Goal: Information Seeking & Learning: Check status

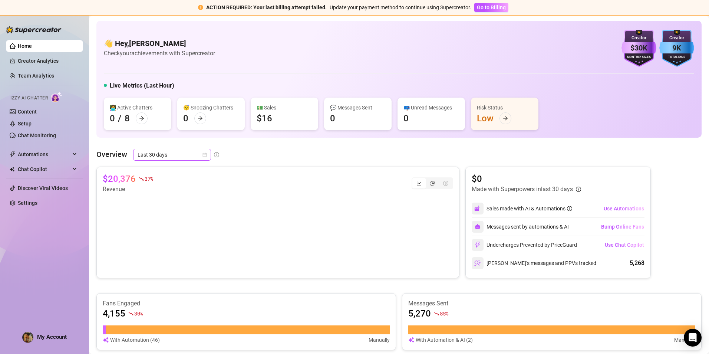
click at [184, 157] on span "Last 30 days" at bounding box center [172, 154] width 69 height 11
click at [500, 154] on div "Overview Last 30 days" at bounding box center [399, 155] width 606 height 12
click at [175, 157] on span "Last 30 days" at bounding box center [172, 154] width 69 height 11
click at [185, 170] on div "Last 24 hours" at bounding box center [172, 169] width 66 height 8
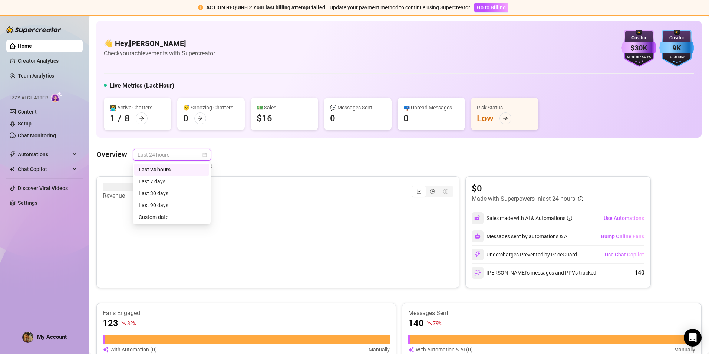
click at [183, 154] on span "Last 24 hours" at bounding box center [172, 154] width 69 height 11
click at [176, 182] on div "Last 7 days" at bounding box center [172, 181] width 66 height 8
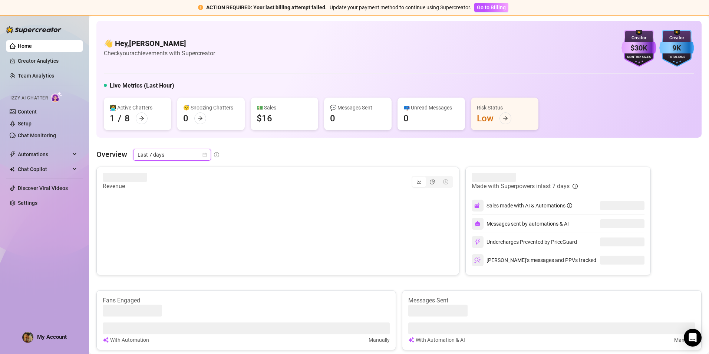
click at [319, 145] on div "👋 Hey, [PERSON_NAME] Check your achievements with Supercreator $30K Creator Mon…" at bounding box center [399, 314] width 606 height 586
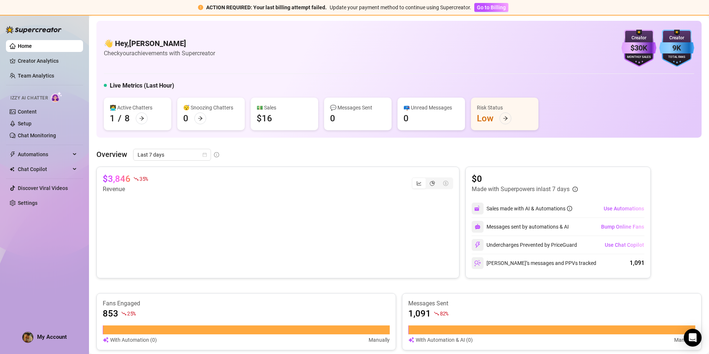
click at [311, 42] on div "👋 Hey, [PERSON_NAME] Check your achievements with Supercreator $30K Creator Mon…" at bounding box center [399, 48] width 591 height 37
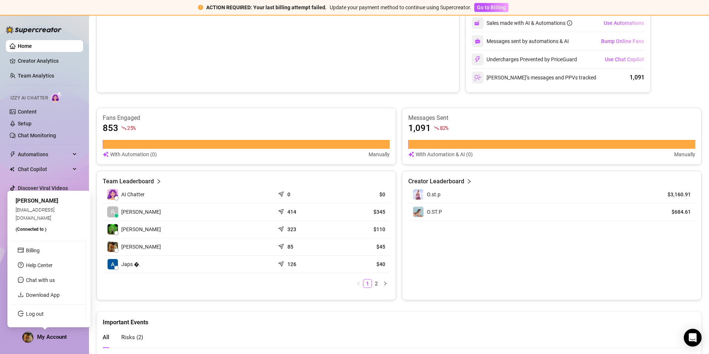
click at [27, 337] on img at bounding box center [28, 337] width 10 height 10
click at [43, 216] on span "[EMAIL_ADDRESS][DOMAIN_NAME]" at bounding box center [35, 214] width 39 height 14
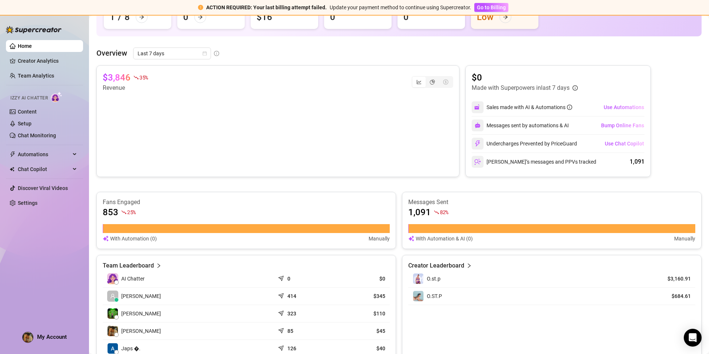
scroll to position [223, 0]
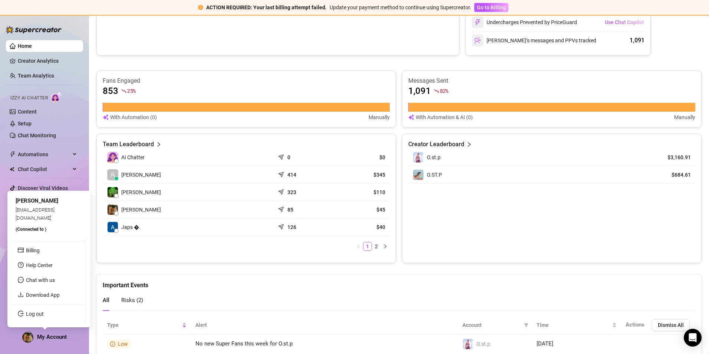
click at [30, 337] on img at bounding box center [28, 337] width 10 height 10
click at [44, 314] on link "Log out" at bounding box center [35, 314] width 18 height 6
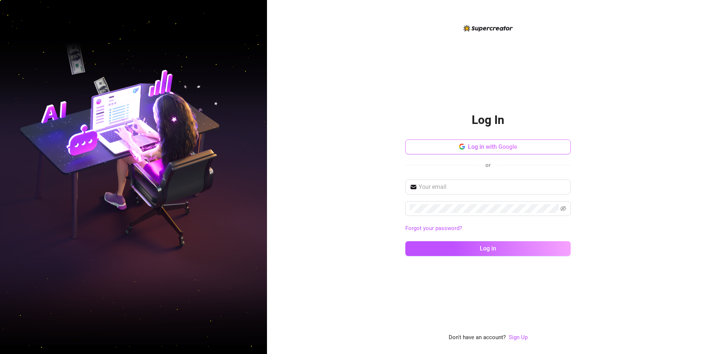
click at [488, 140] on button "Log in with Google" at bounding box center [488, 147] width 165 height 15
click at [488, 143] on button "Log in with Google" at bounding box center [488, 147] width 165 height 15
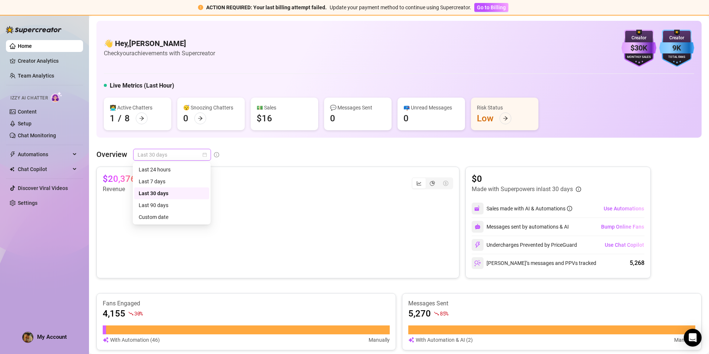
click at [197, 160] on span "Last 30 days" at bounding box center [172, 154] width 69 height 11
click at [171, 182] on div "Last 7 days" at bounding box center [172, 181] width 66 height 8
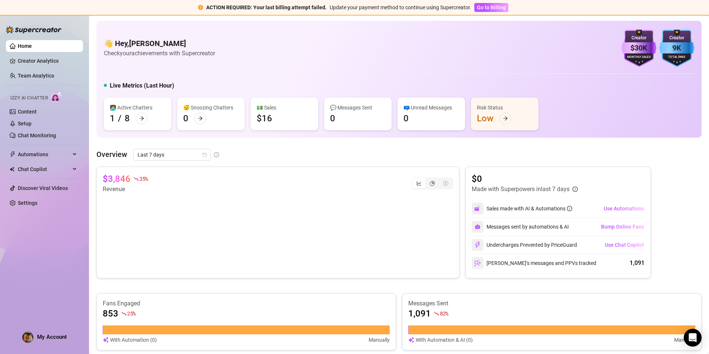
click at [276, 285] on div "$3,846 35 % Revenue $0 Made with Superpowers in last 7 days Sales made with AI …" at bounding box center [399, 326] width 606 height 319
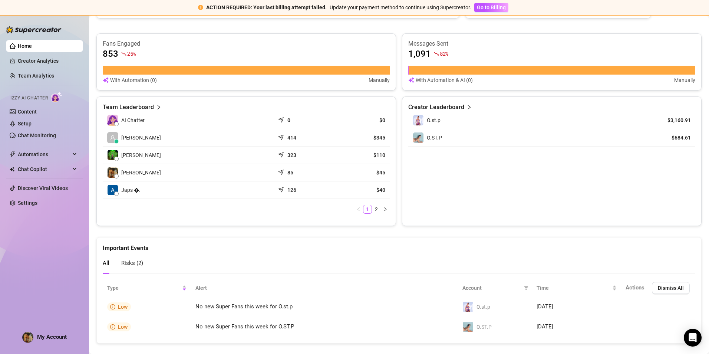
scroll to position [272, 0]
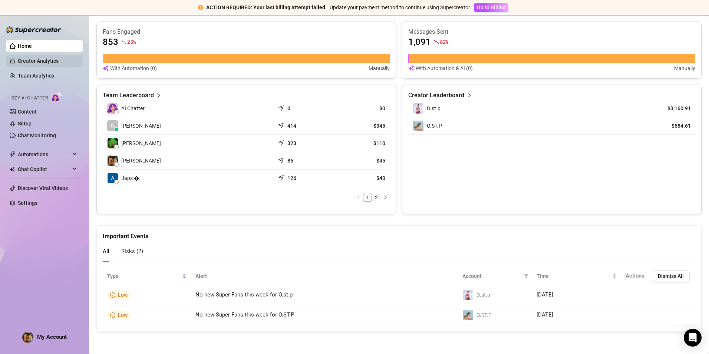
click at [47, 62] on link "Creator Analytics" at bounding box center [47, 61] width 59 height 12
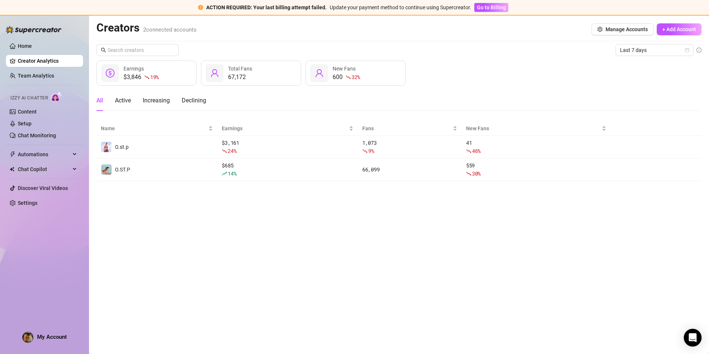
click at [115, 102] on div "All Active Increasing Declining" at bounding box center [151, 100] width 110 height 21
click at [122, 102] on div "Active" at bounding box center [123, 100] width 16 height 9
click at [150, 99] on div "Increasing" at bounding box center [156, 100] width 27 height 9
click at [200, 101] on div "Declining" at bounding box center [194, 100] width 24 height 9
click at [150, 101] on div "Increasing" at bounding box center [156, 100] width 27 height 9
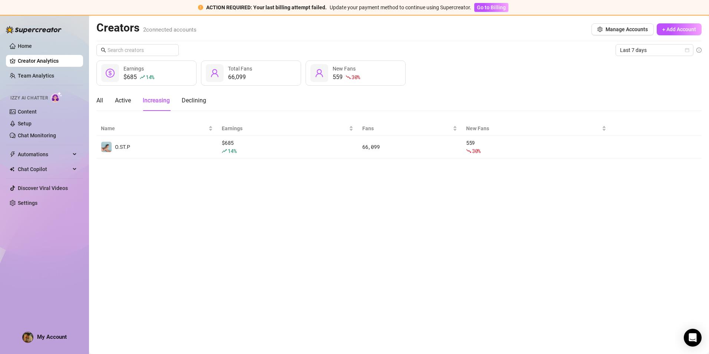
click at [104, 101] on div "All Active Increasing Declining" at bounding box center [151, 100] width 110 height 21
click at [103, 102] on div "All" at bounding box center [99, 100] width 7 height 9
click at [43, 79] on link "Team Analytics" at bounding box center [36, 76] width 36 height 6
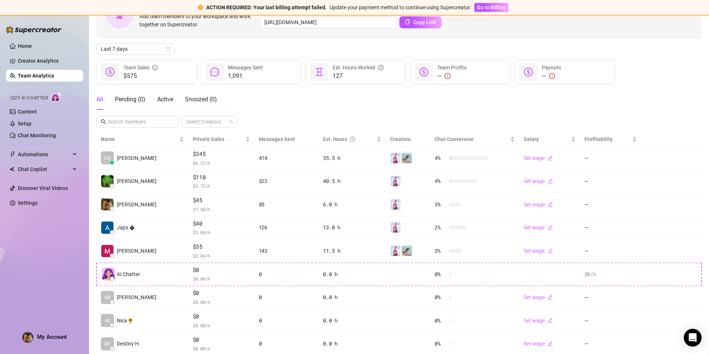
scroll to position [84, 0]
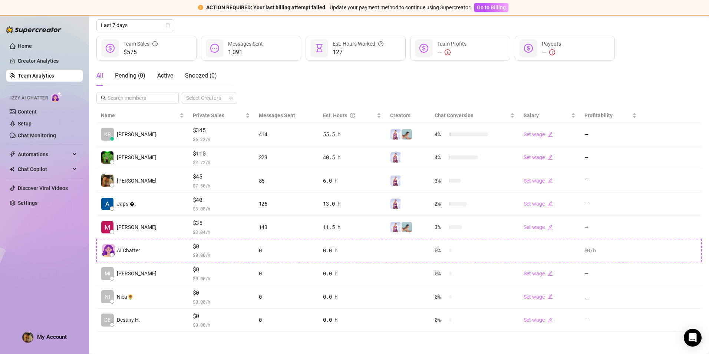
click at [277, 96] on div "All Pending ( 0 ) Active Snoozed ( 0 ) Select Creators" at bounding box center [399, 84] width 606 height 39
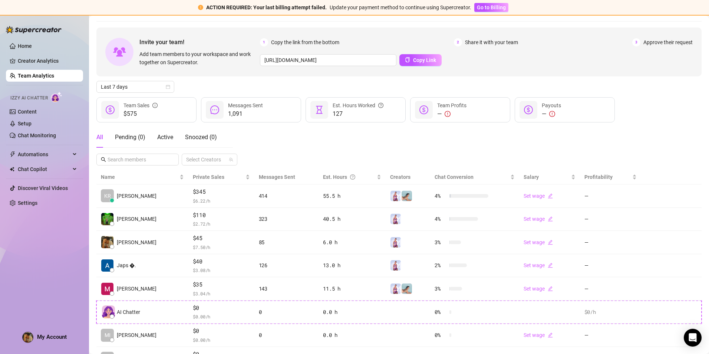
scroll to position [0, 0]
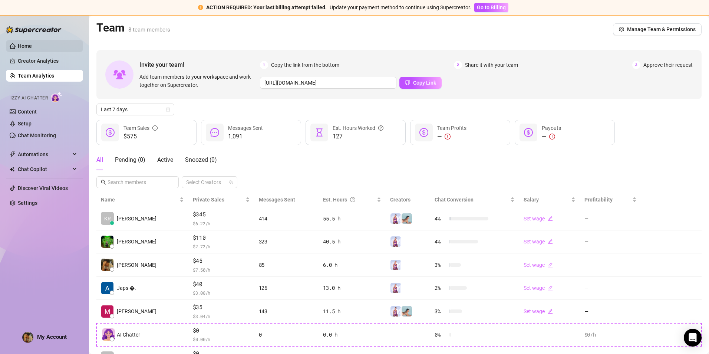
click at [32, 48] on link "Home" at bounding box center [25, 46] width 14 height 6
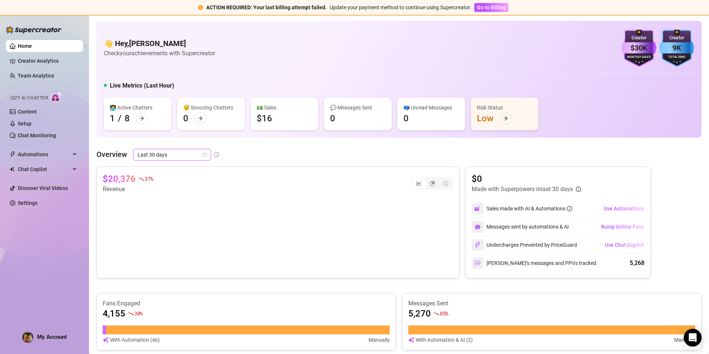
click at [183, 157] on span "Last 30 days" at bounding box center [172, 154] width 69 height 11
click at [375, 152] on div "Overview Last 30 days" at bounding box center [399, 155] width 606 height 12
click at [165, 158] on span "Last 30 days" at bounding box center [172, 154] width 69 height 11
click at [161, 218] on div "Custom date" at bounding box center [172, 217] width 66 height 8
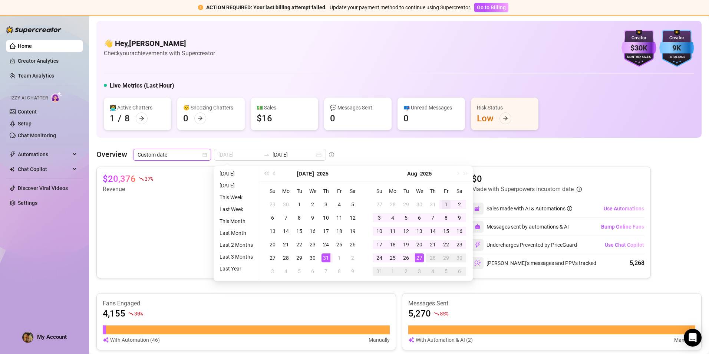
type input "[DATE]"
click at [445, 202] on div "1" at bounding box center [446, 204] width 9 height 9
type input "[DATE]"
click at [421, 255] on div "27" at bounding box center [419, 257] width 9 height 9
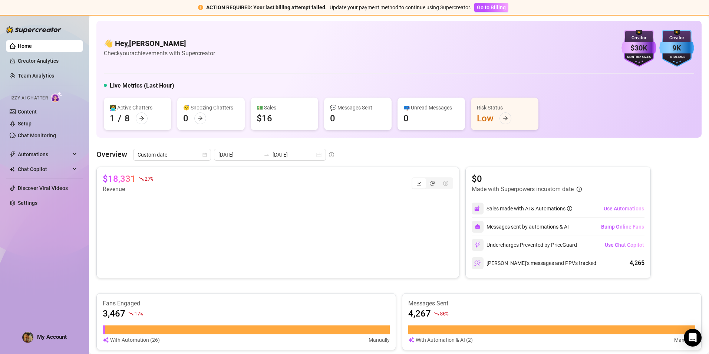
click at [452, 291] on div "$18,331 27 % Revenue $0 Made with Superpowers in custom date Sales made with AI…" at bounding box center [399, 326] width 606 height 319
click at [189, 156] on span "Custom date" at bounding box center [172, 154] width 69 height 11
click at [43, 58] on link "Creator Analytics" at bounding box center [47, 61] width 59 height 12
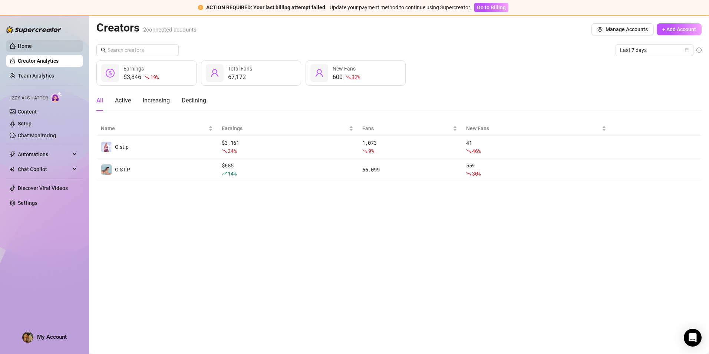
click at [32, 47] on link "Home" at bounding box center [25, 46] width 14 height 6
